Goal: Task Accomplishment & Management: Complete application form

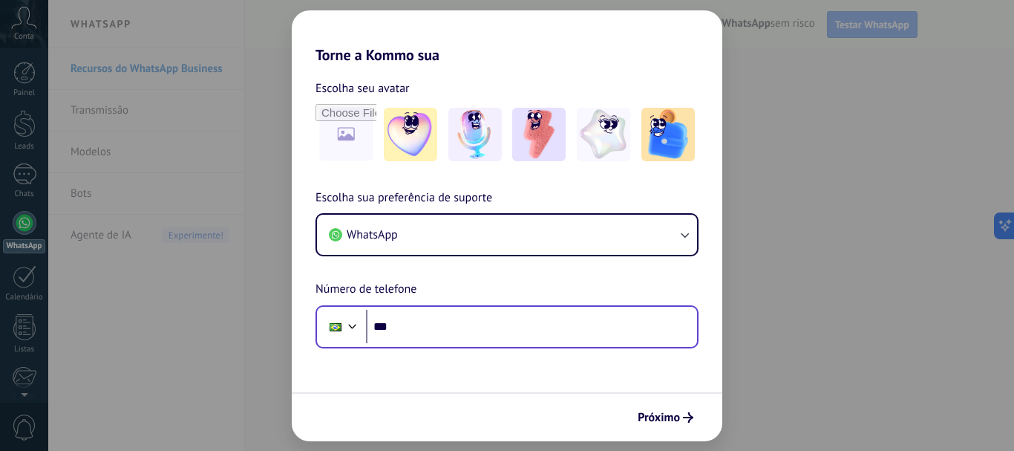
click at [534, 343] on div "Phone ***" at bounding box center [506, 326] width 383 height 43
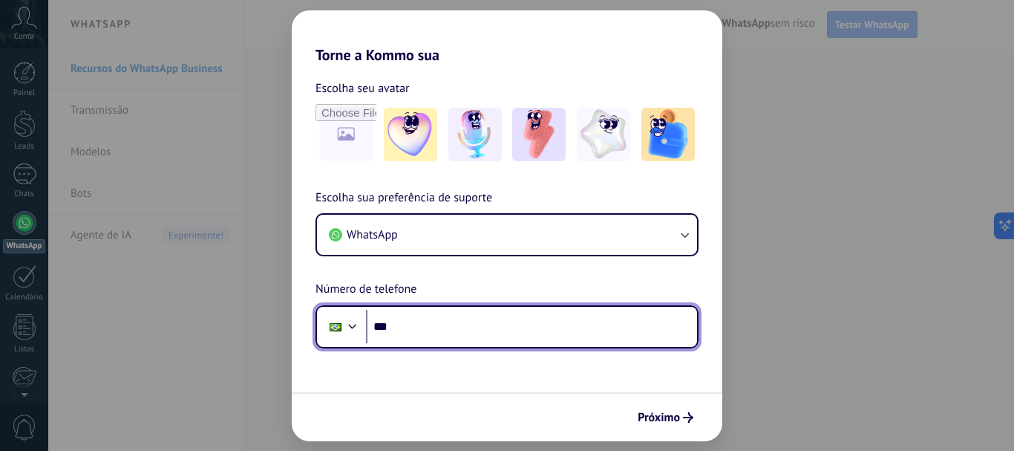
click at [531, 333] on input "***" at bounding box center [531, 327] width 331 height 34
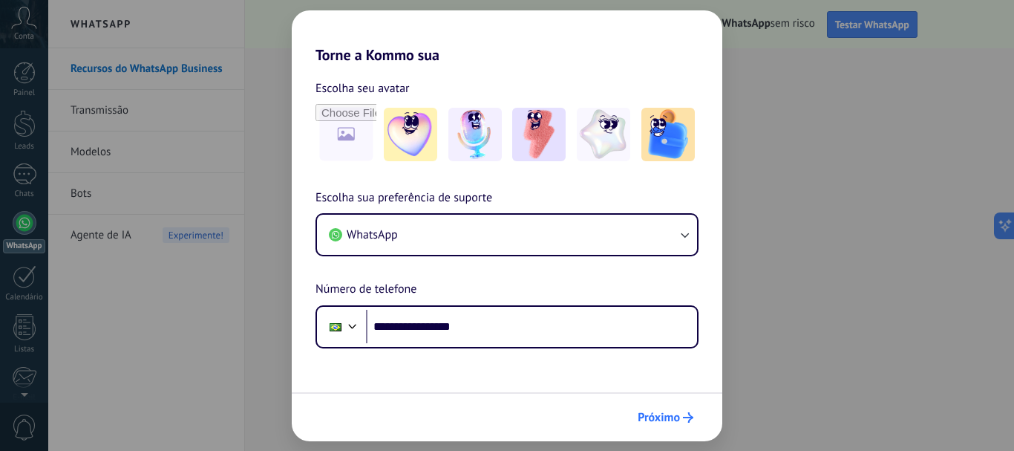
click at [651, 412] on span "Próximo" at bounding box center [659, 417] width 42 height 10
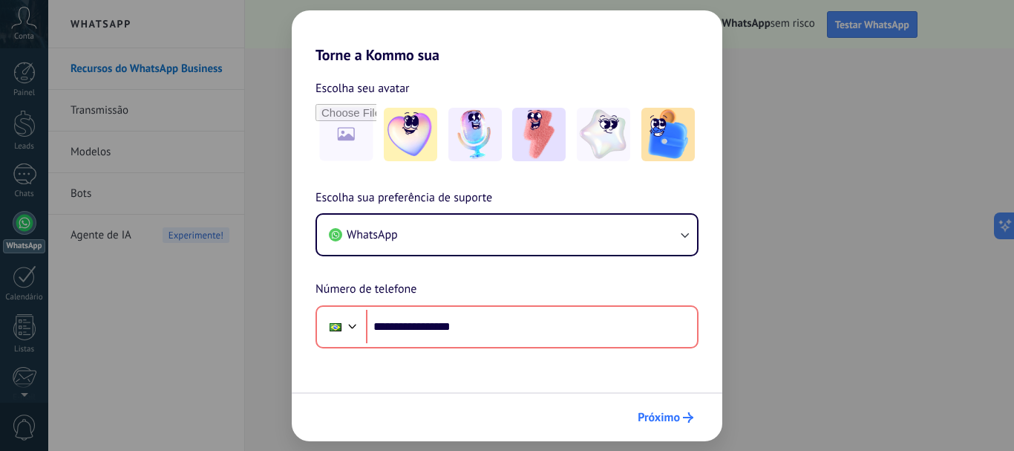
click at [662, 422] on span "Próximo" at bounding box center [659, 417] width 42 height 10
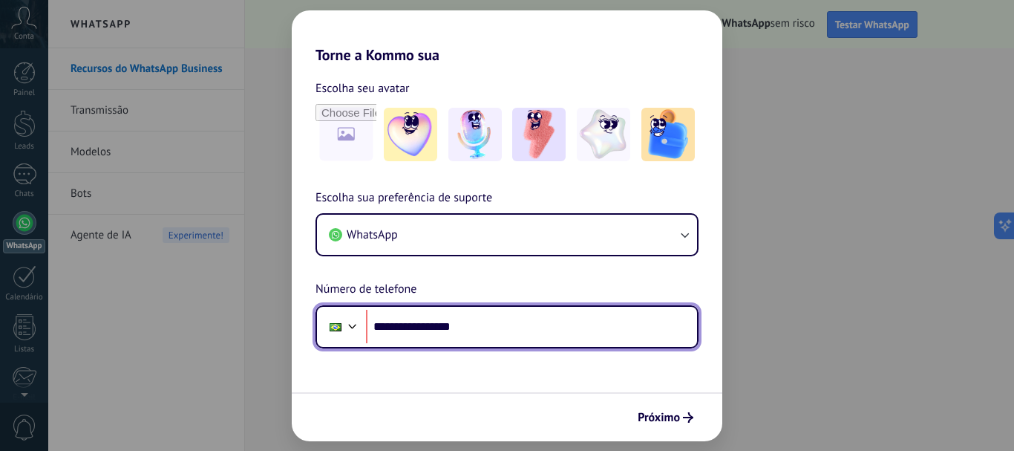
click at [422, 333] on input "**********" at bounding box center [531, 327] width 331 height 34
type input "**********"
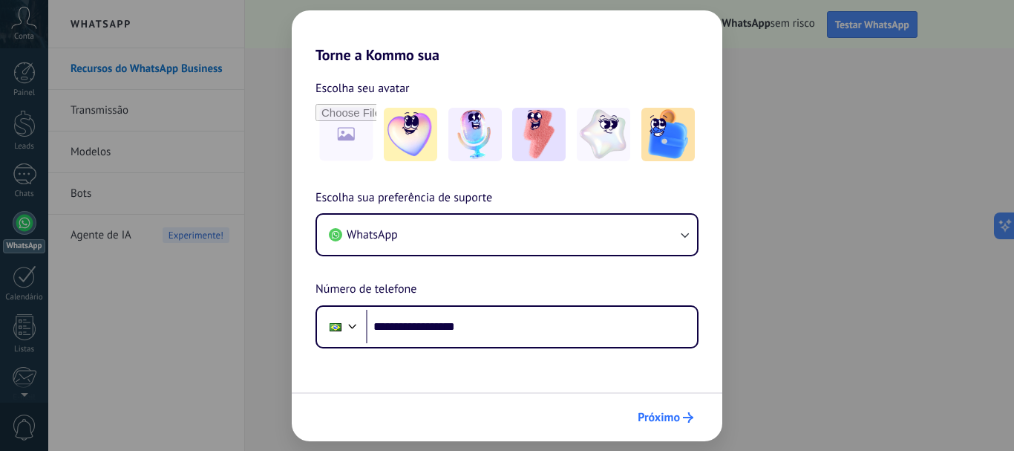
click at [661, 419] on span "Próximo" at bounding box center [659, 417] width 42 height 10
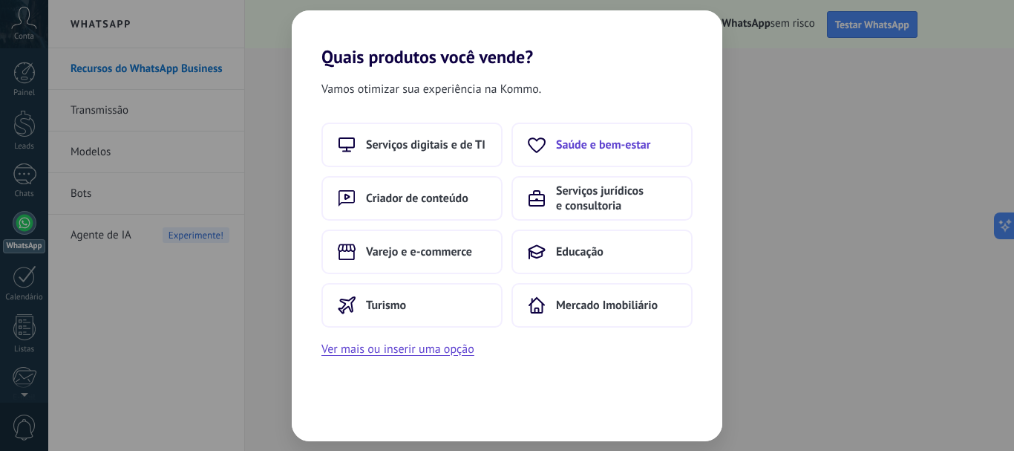
click at [588, 158] on button "Saúde e bem-estar" at bounding box center [601, 144] width 181 height 45
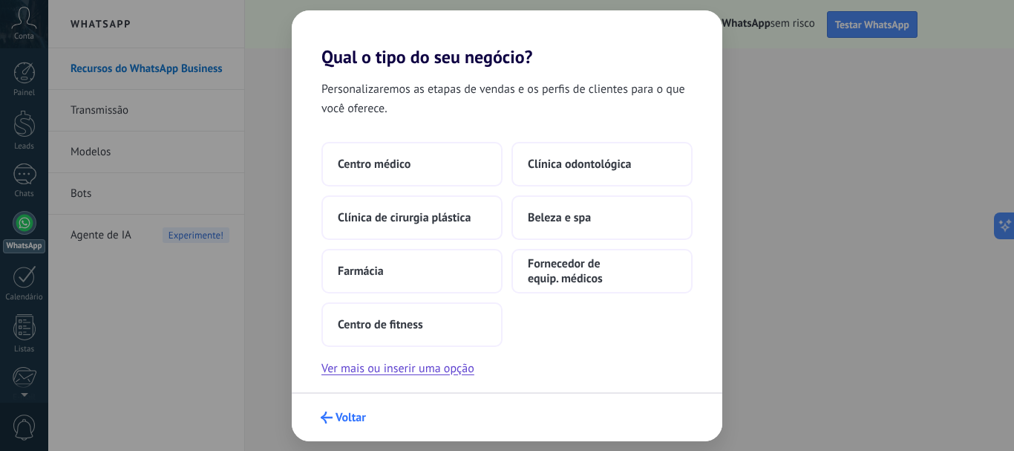
click at [327, 424] on button "Voltar" at bounding box center [343, 417] width 59 height 25
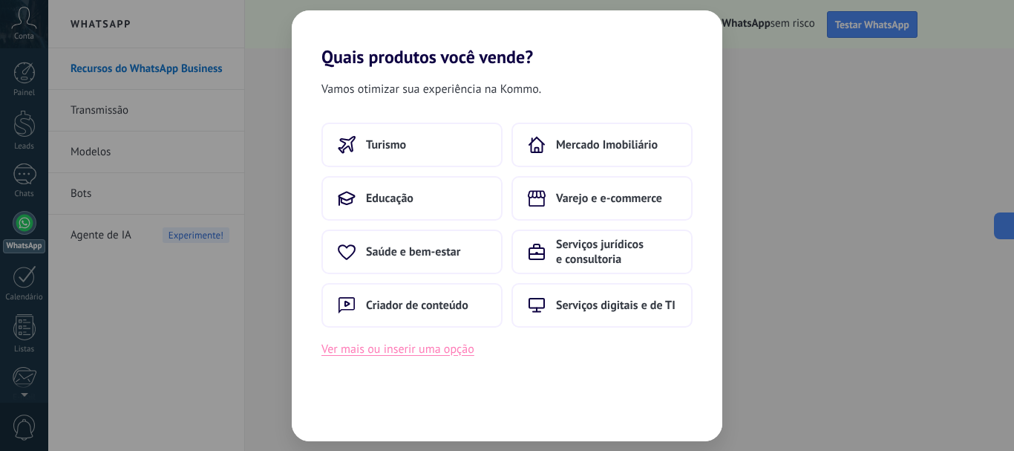
click at [442, 350] on button "Ver mais ou inserir uma opção" at bounding box center [397, 348] width 153 height 19
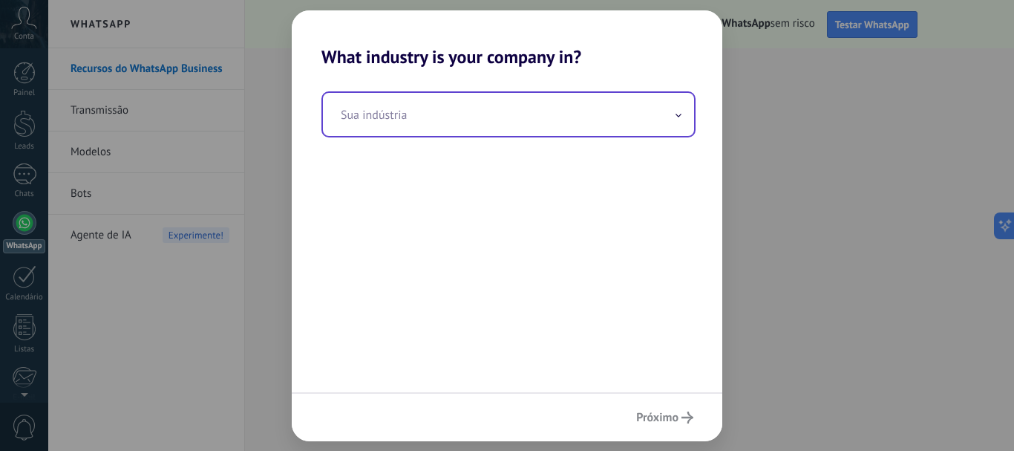
drag, startPoint x: 427, startPoint y: 114, endPoint x: 424, endPoint y: 127, distance: 13.7
click at [424, 126] on input "text" at bounding box center [508, 114] width 371 height 43
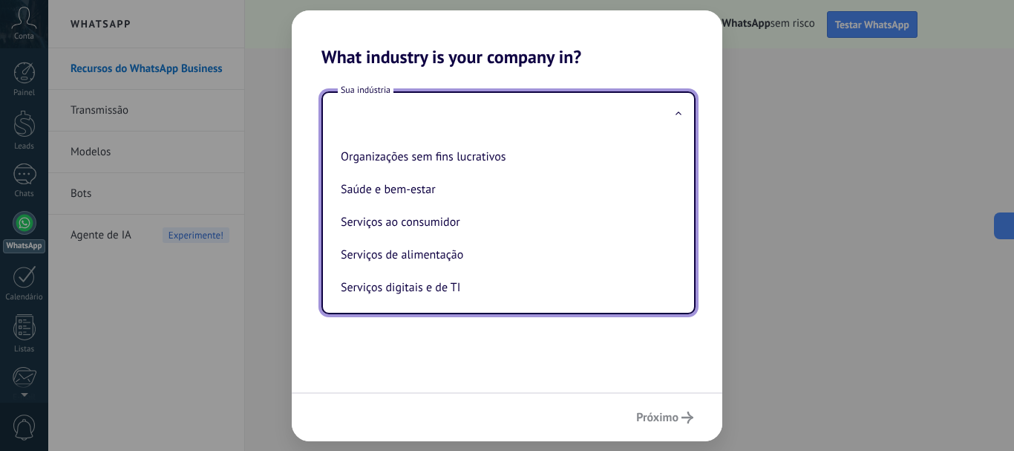
scroll to position [200, 0]
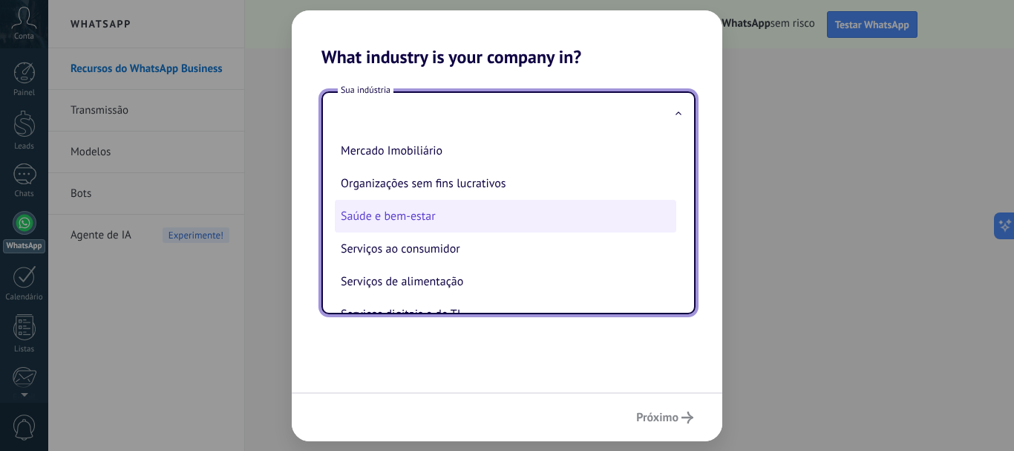
click at [391, 211] on li "Saúde e bem-estar" at bounding box center [505, 216] width 341 height 33
type input "**********"
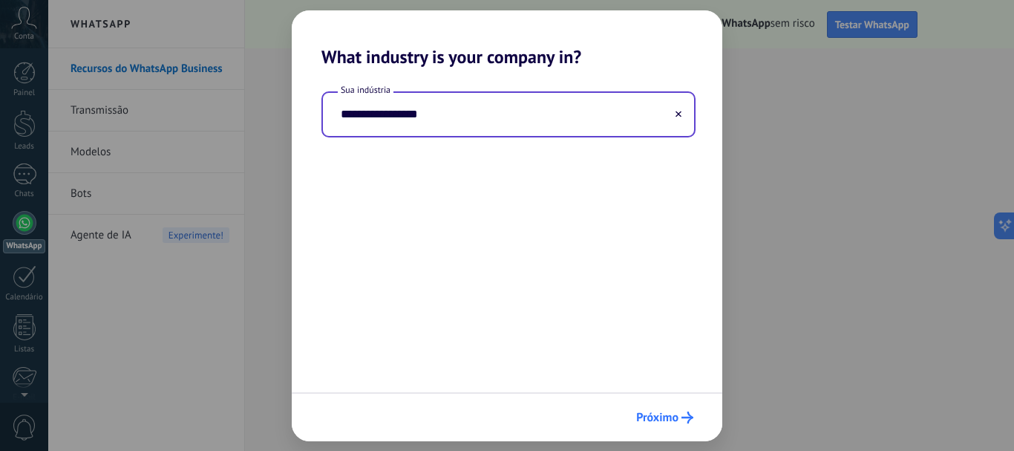
click at [673, 419] on span "Próximo" at bounding box center [657, 417] width 42 height 10
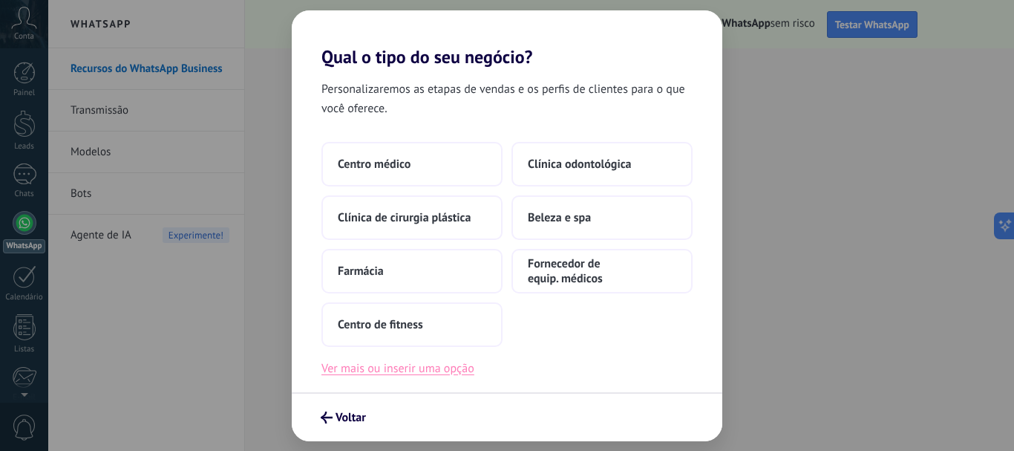
click at [389, 361] on button "Ver mais ou inserir uma opção" at bounding box center [397, 367] width 153 height 19
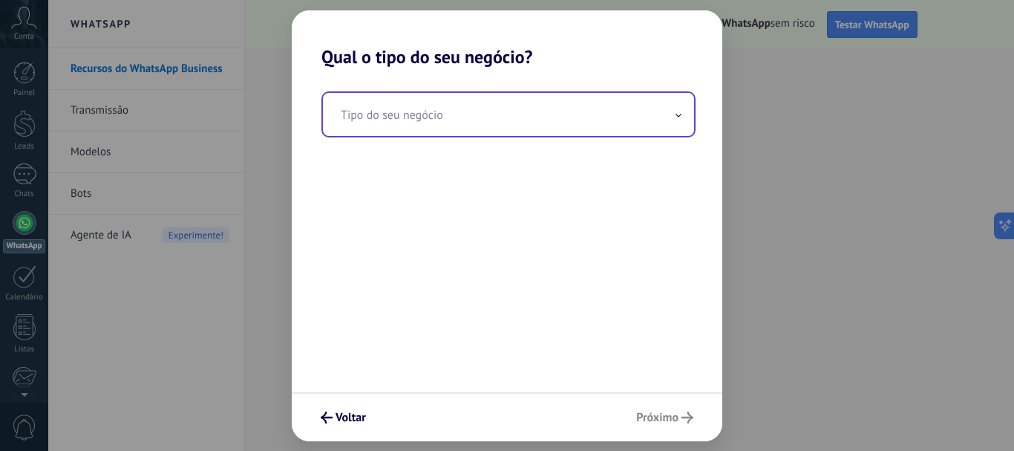
click at [456, 122] on input "text" at bounding box center [508, 114] width 371 height 43
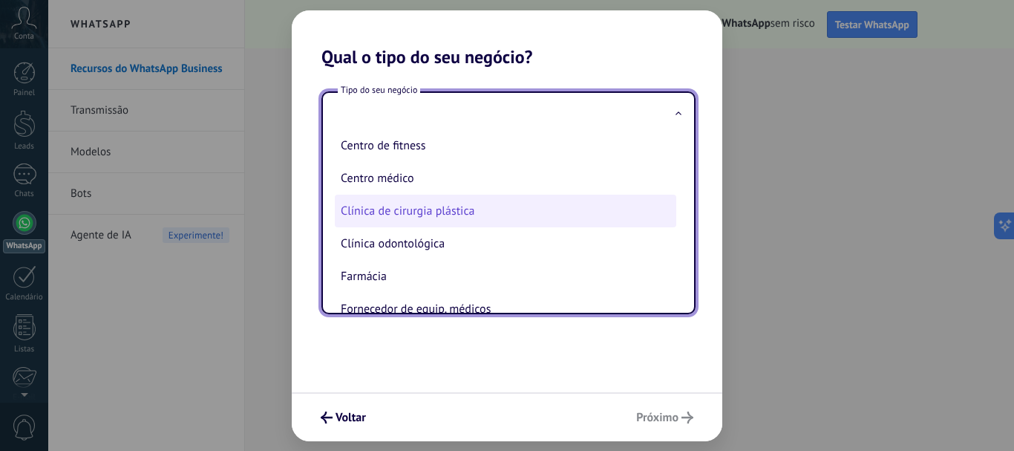
scroll to position [67, 0]
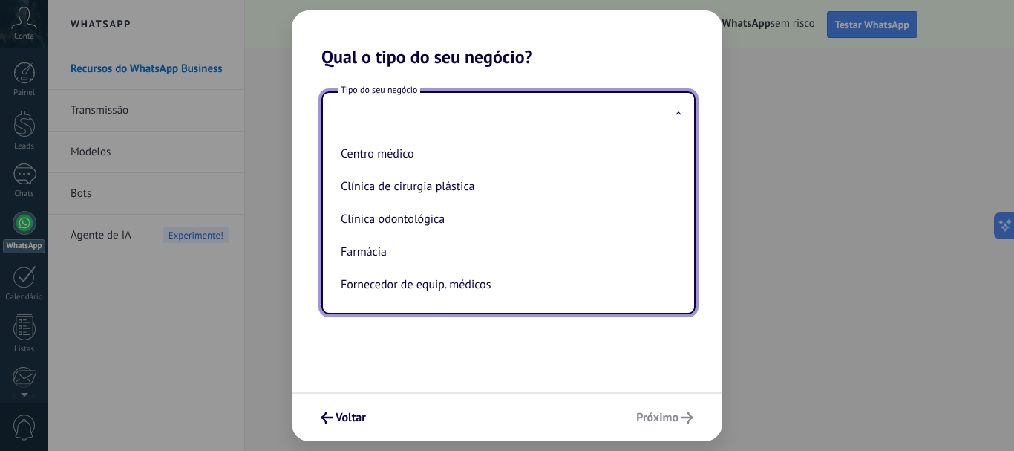
click at [393, 356] on div "Tipo do seu negócio Beleza e spa Centro de fitness Centro médico Clínica de cir…" at bounding box center [507, 230] width 430 height 324
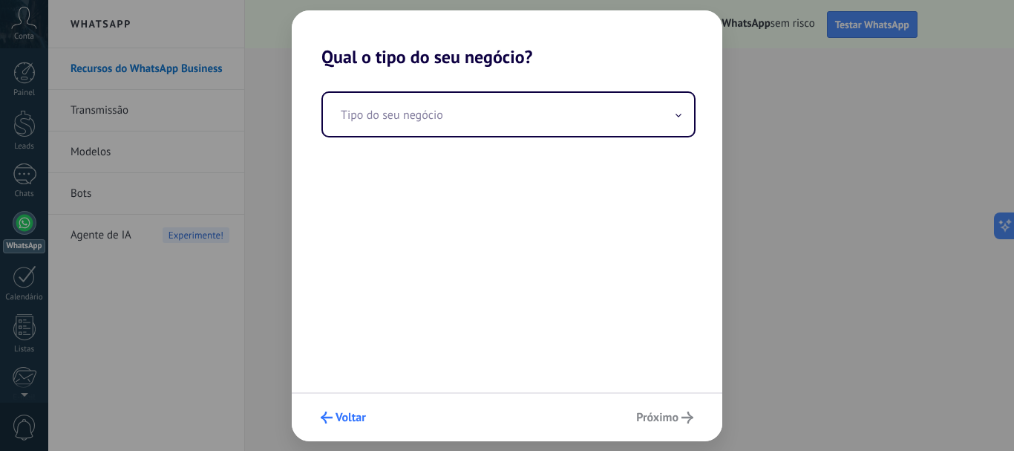
click at [329, 423] on button "Voltar" at bounding box center [343, 417] width 59 height 25
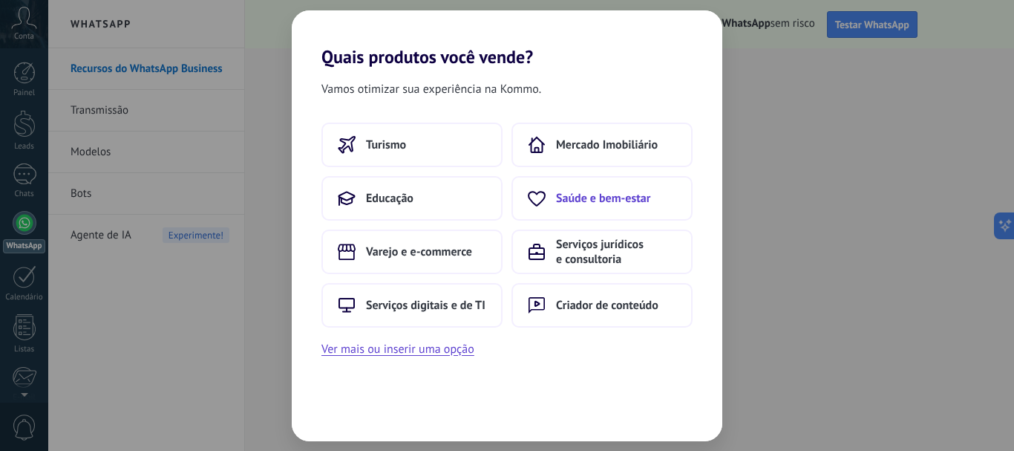
click at [595, 206] on button "Saúde e bem-estar" at bounding box center [601, 198] width 181 height 45
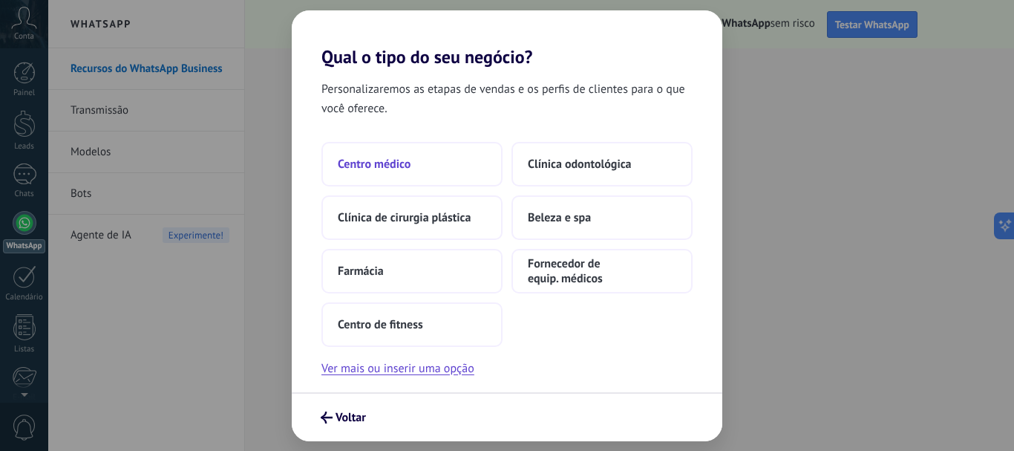
click at [401, 157] on span "Centro médico" at bounding box center [374, 164] width 73 height 15
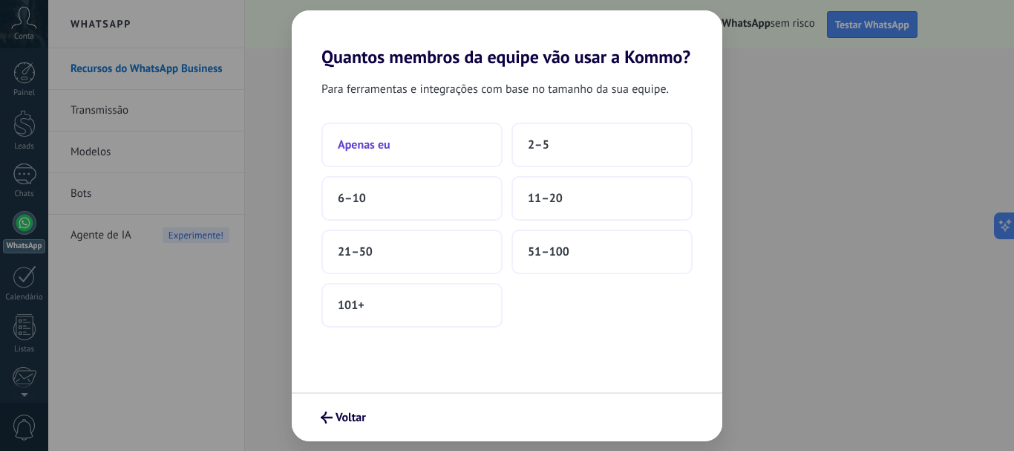
click at [403, 155] on button "Apenas eu" at bounding box center [411, 144] width 181 height 45
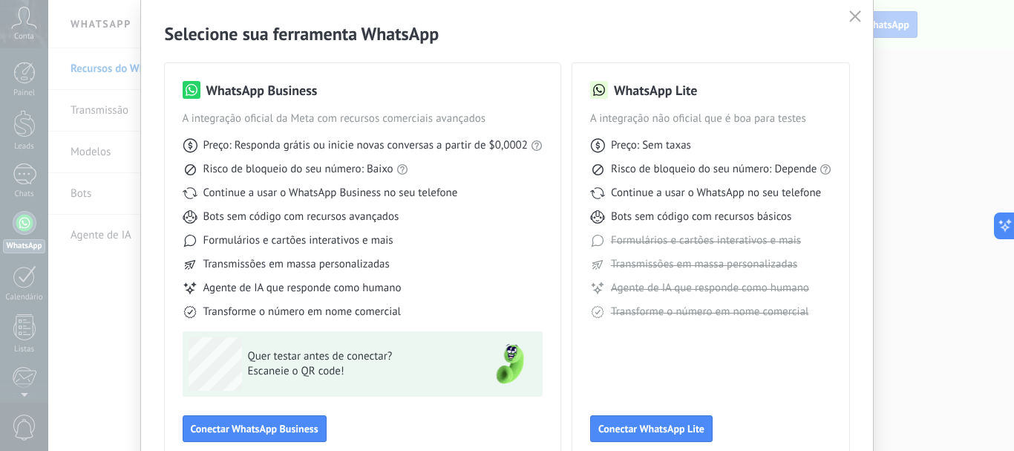
scroll to position [0, 0]
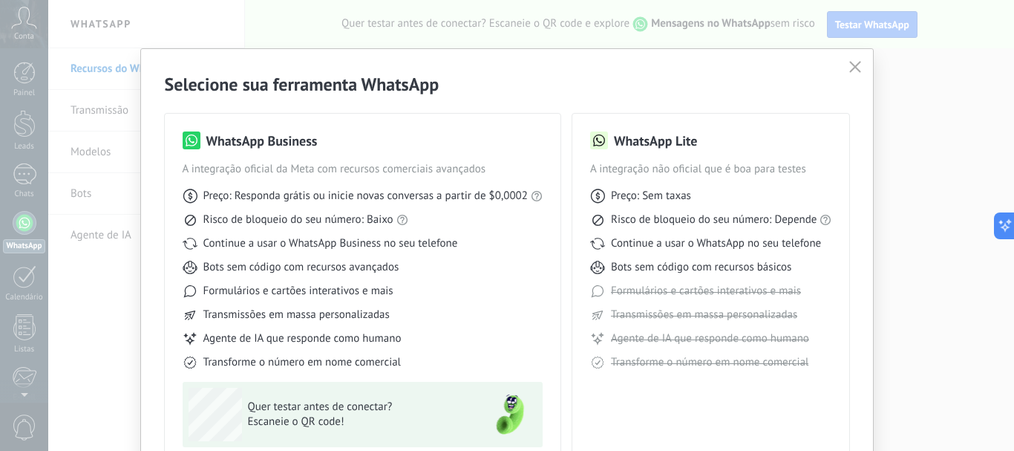
click at [851, 75] on button "button" at bounding box center [854, 67] width 19 height 21
